Goal: Information Seeking & Learning: Check status

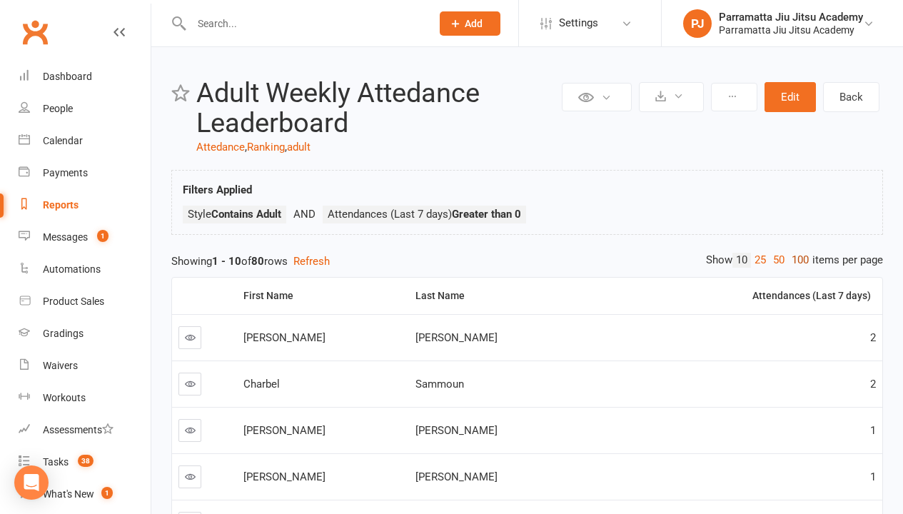
click at [797, 260] on link "100" at bounding box center [800, 260] width 24 height 15
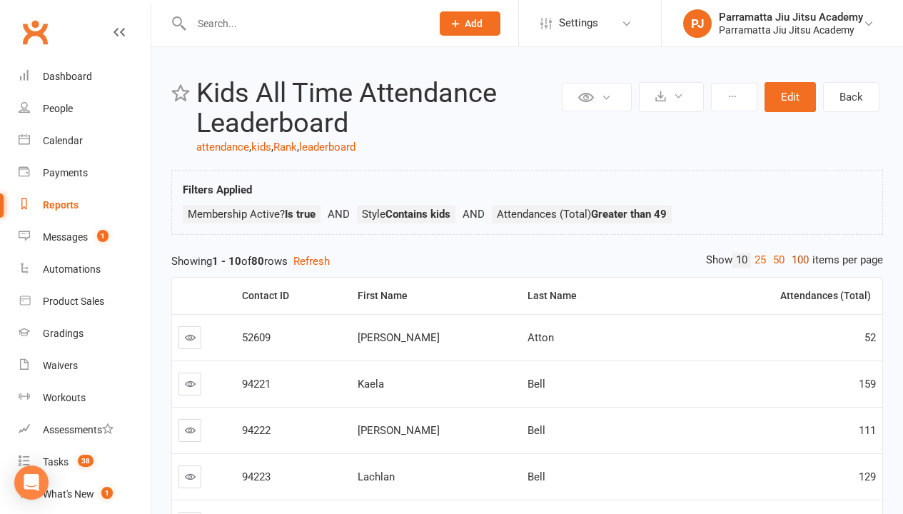
click at [797, 260] on link "100" at bounding box center [800, 260] width 24 height 15
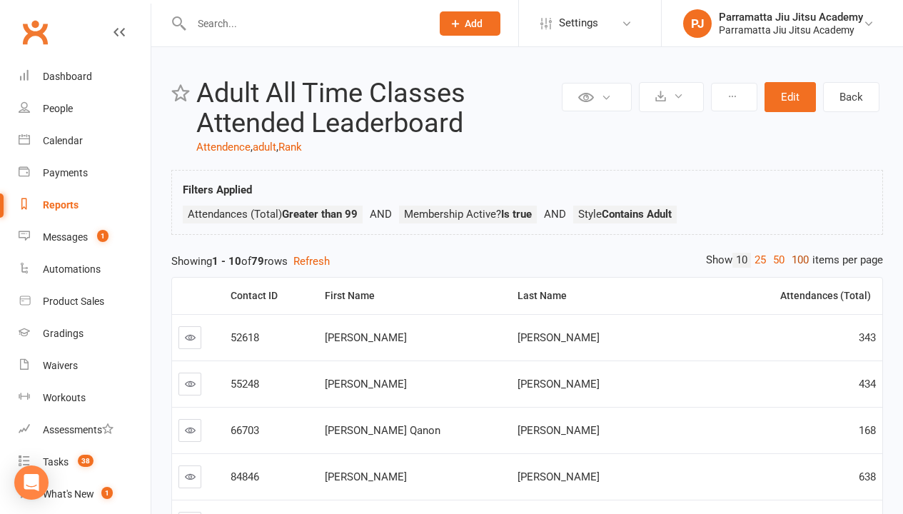
click at [797, 260] on link "100" at bounding box center [800, 260] width 24 height 15
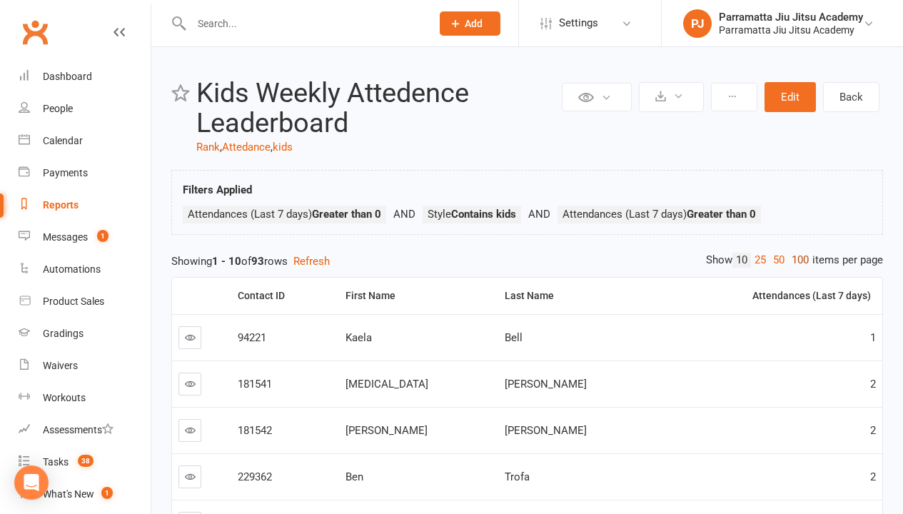
click at [797, 260] on link "100" at bounding box center [800, 260] width 24 height 15
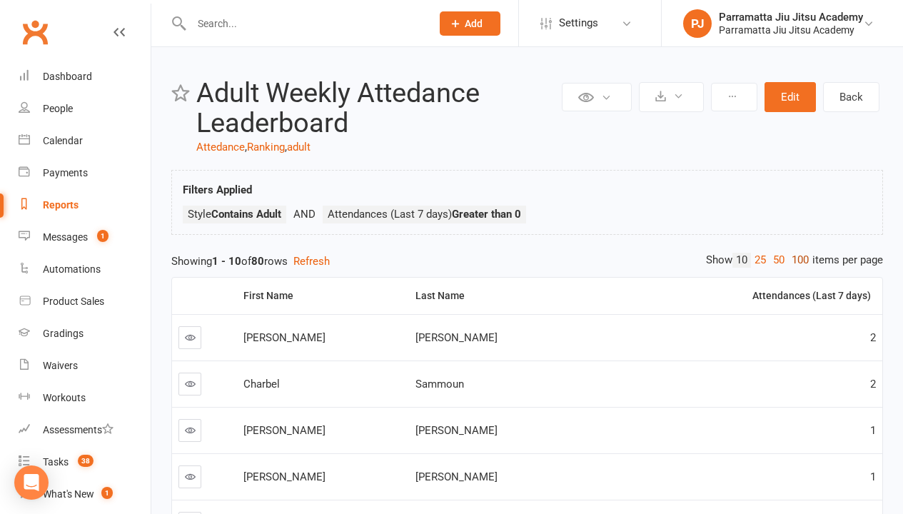
click at [797, 260] on link "100" at bounding box center [800, 260] width 24 height 15
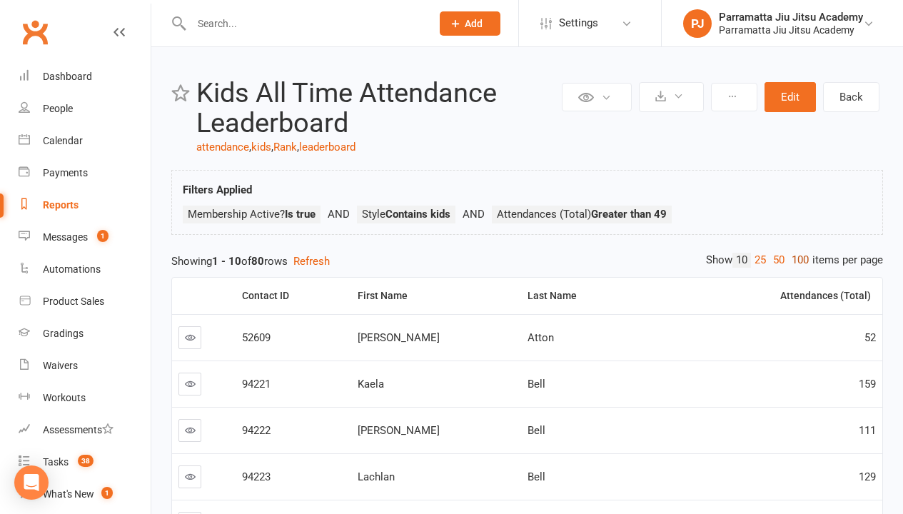
click at [797, 260] on link "100" at bounding box center [800, 260] width 24 height 15
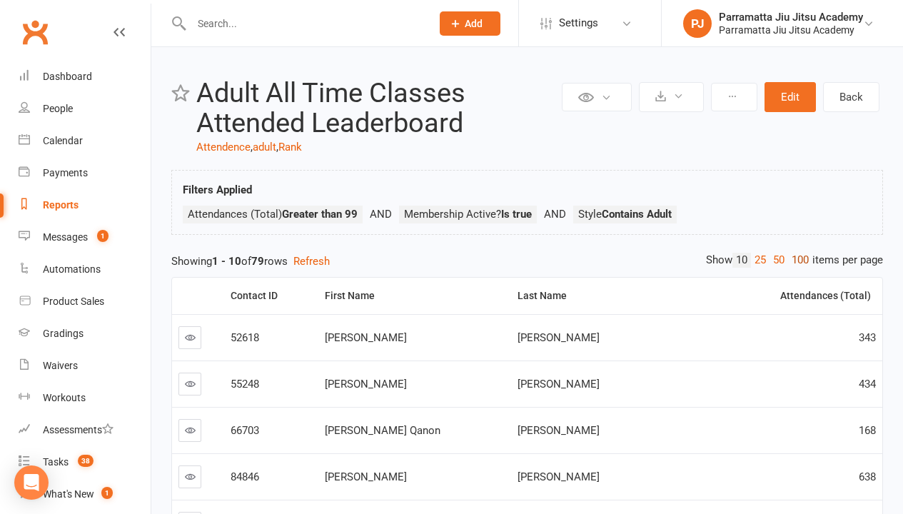
click at [797, 260] on link "100" at bounding box center [800, 260] width 24 height 15
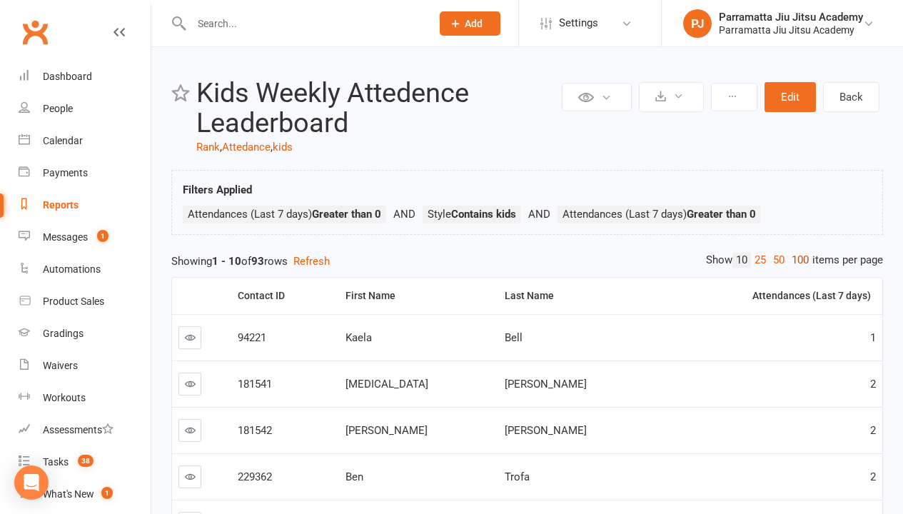
click at [797, 260] on link "100" at bounding box center [800, 260] width 24 height 15
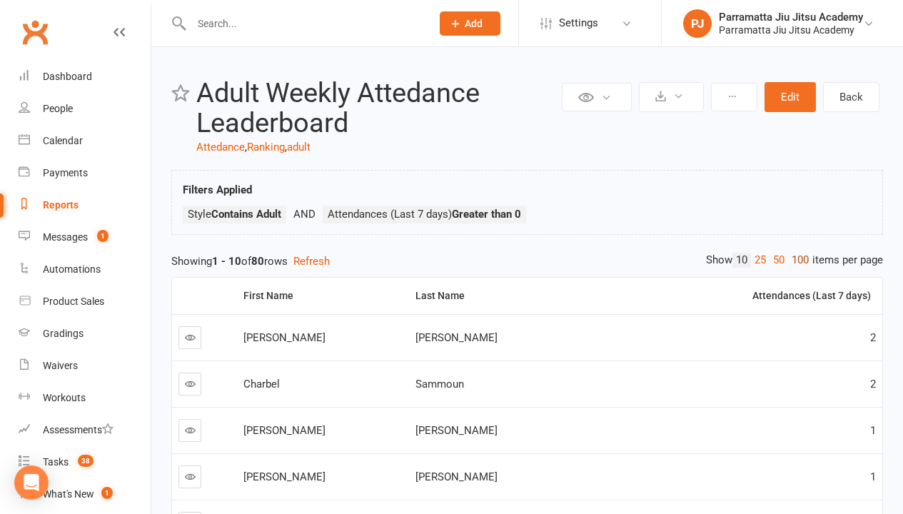
click at [797, 260] on link "100" at bounding box center [800, 260] width 24 height 15
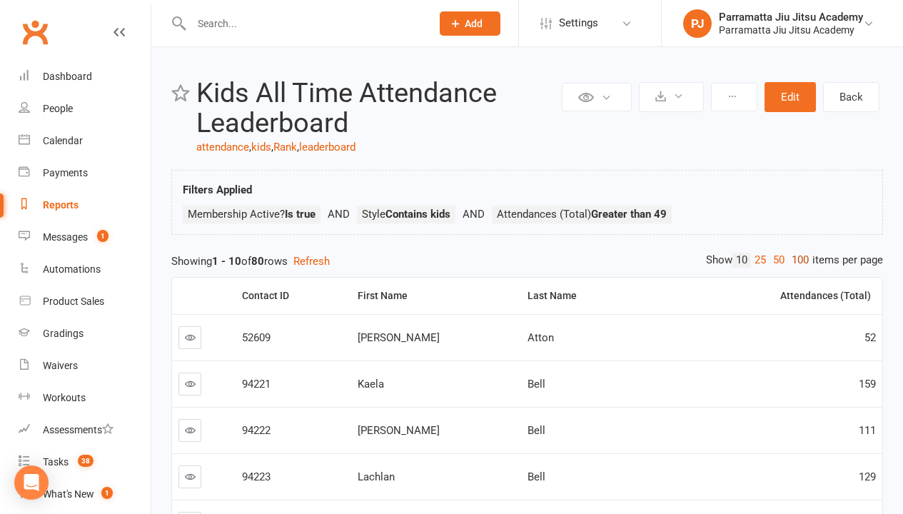
click at [797, 260] on link "100" at bounding box center [800, 260] width 24 height 15
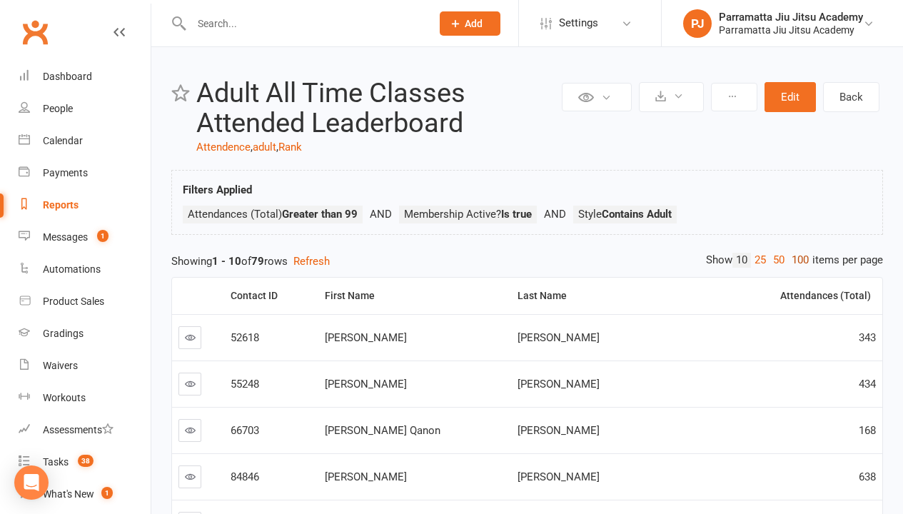
click at [797, 260] on link "100" at bounding box center [800, 260] width 24 height 15
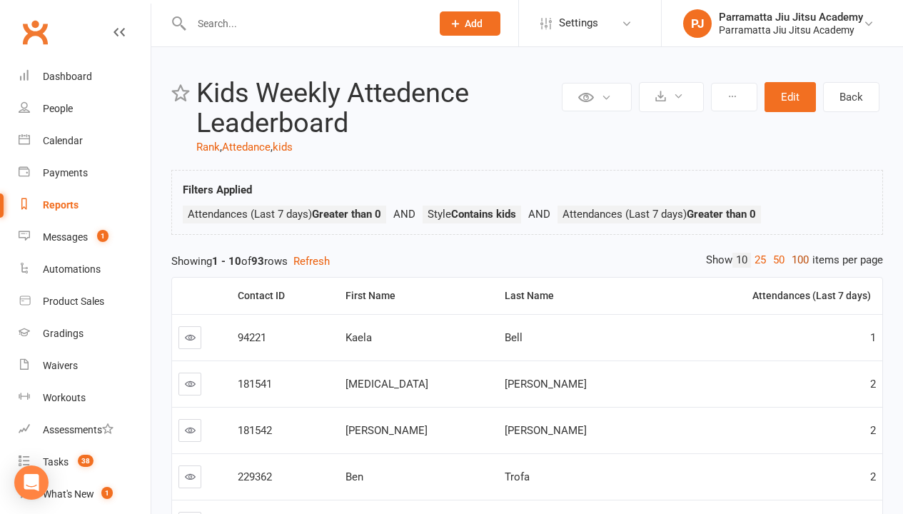
click at [797, 260] on link "100" at bounding box center [800, 260] width 24 height 15
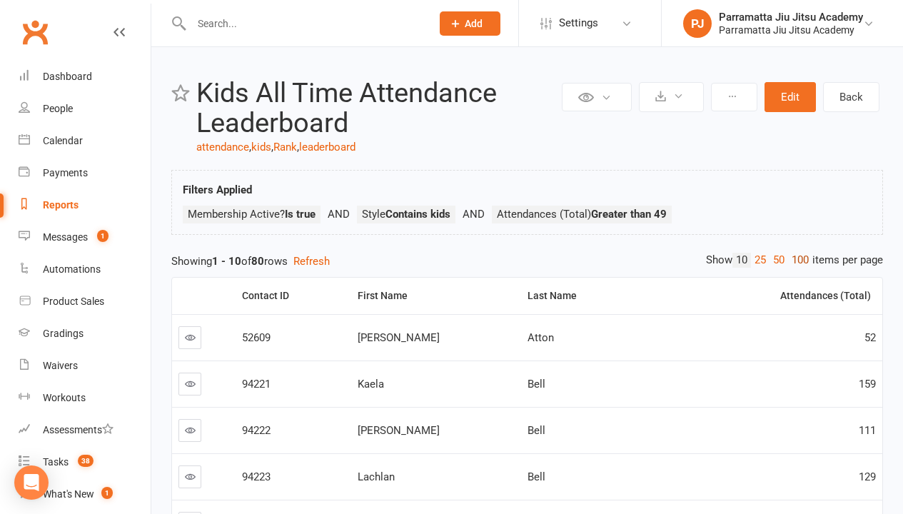
click at [797, 260] on link "100" at bounding box center [800, 260] width 24 height 15
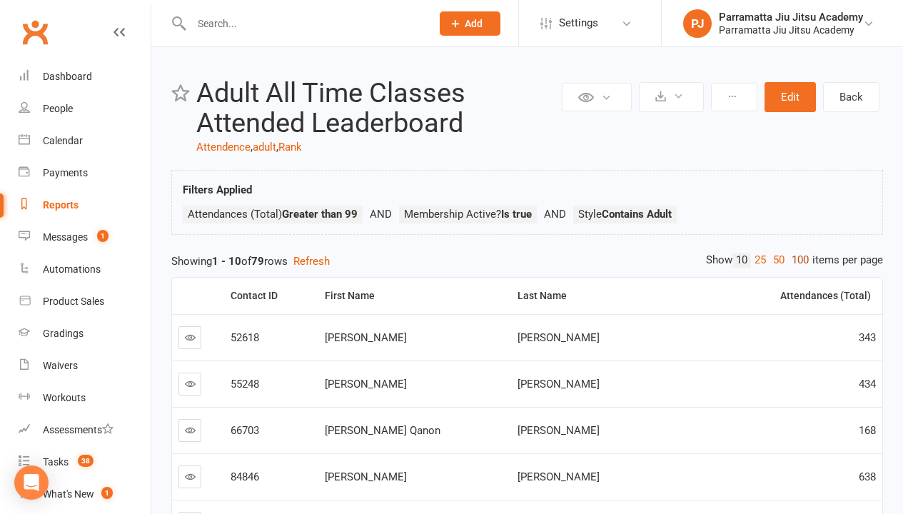
click at [797, 260] on link "100" at bounding box center [800, 260] width 24 height 15
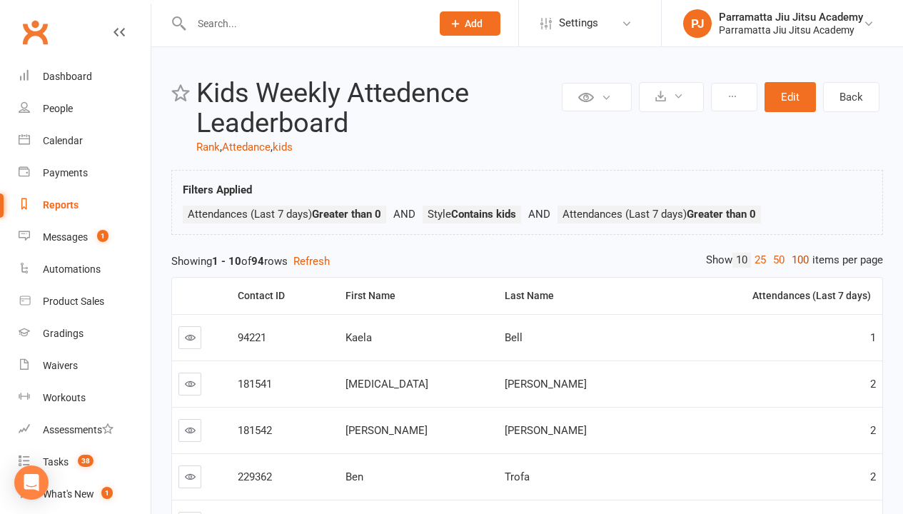
click at [797, 260] on link "100" at bounding box center [800, 260] width 24 height 15
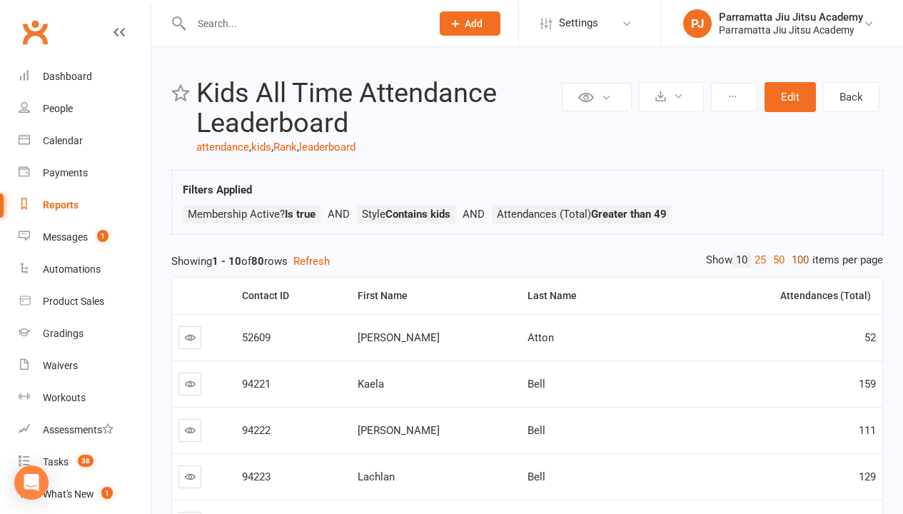
click at [797, 260] on link "100" at bounding box center [800, 260] width 24 height 15
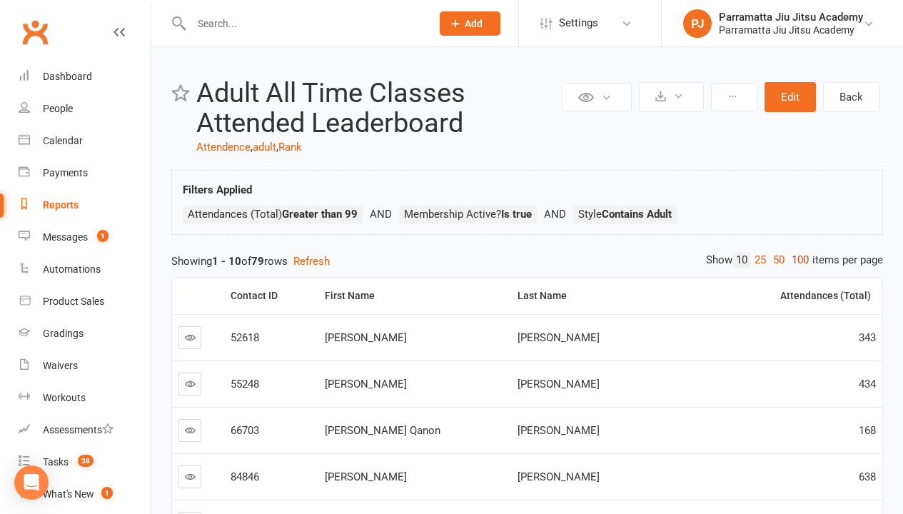
click at [797, 260] on link "100" at bounding box center [800, 260] width 24 height 15
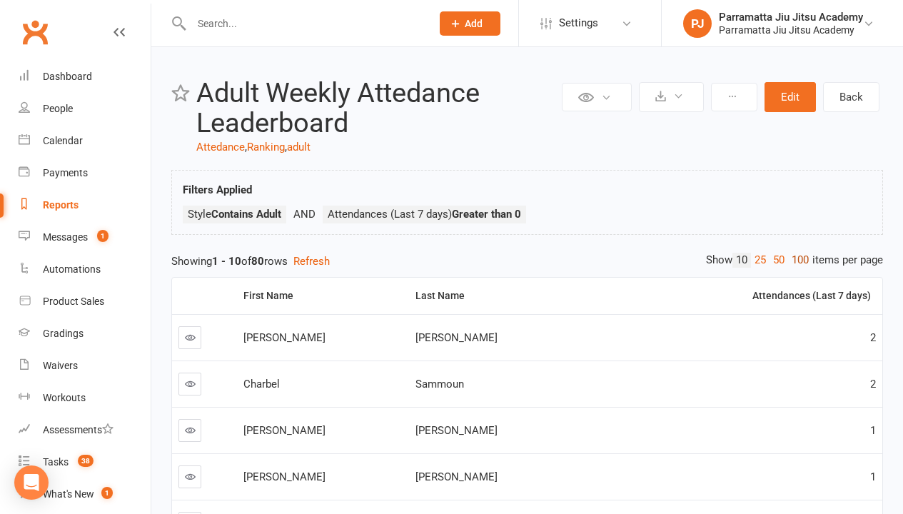
click at [797, 260] on link "100" at bounding box center [800, 260] width 24 height 15
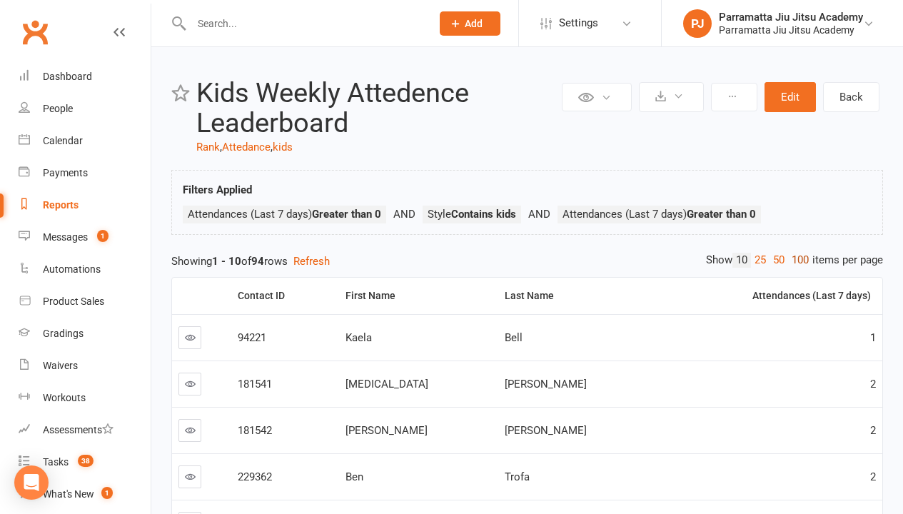
click at [797, 260] on link "100" at bounding box center [800, 260] width 24 height 15
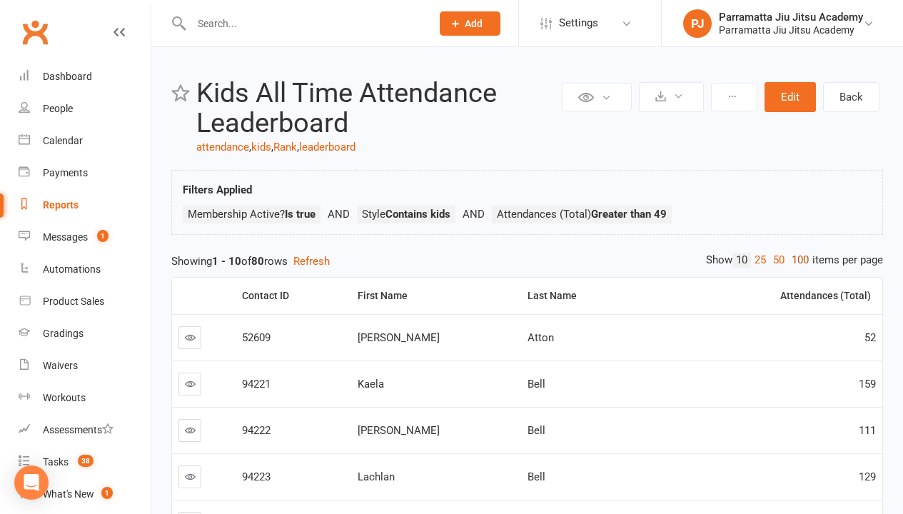
click at [797, 260] on link "100" at bounding box center [800, 260] width 24 height 15
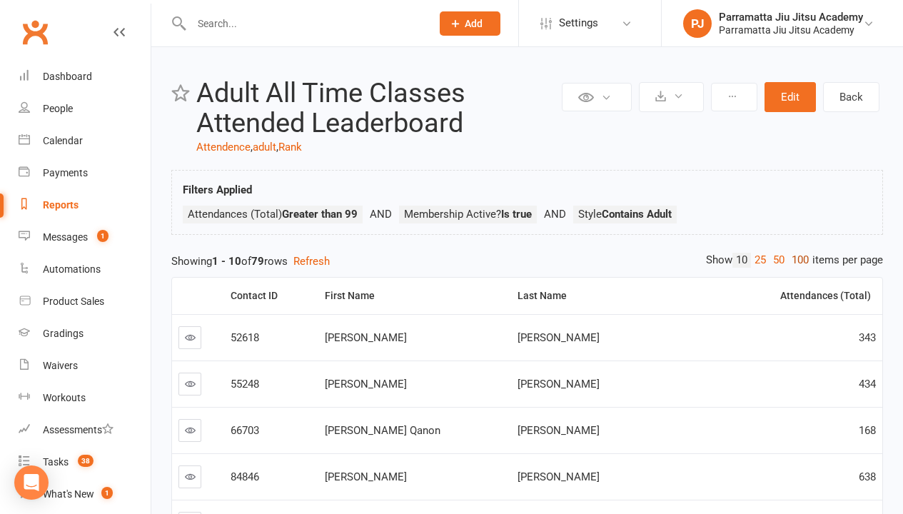
click at [797, 260] on link "100" at bounding box center [800, 260] width 24 height 15
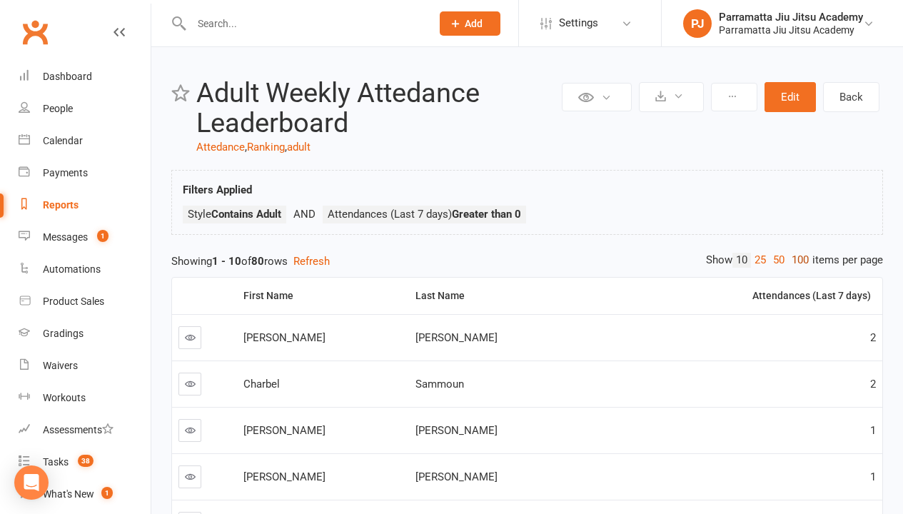
click at [797, 260] on link "100" at bounding box center [800, 260] width 24 height 15
